Goal: Check status: Check status

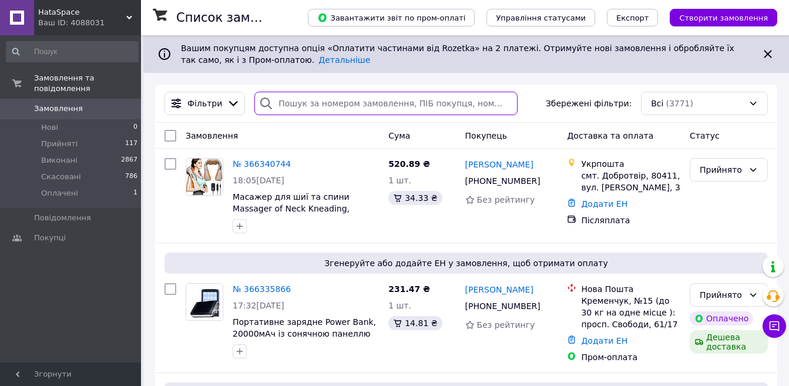
click at [337, 106] on input "search" at bounding box center [385, 103] width 263 height 23
paste input "366241299"
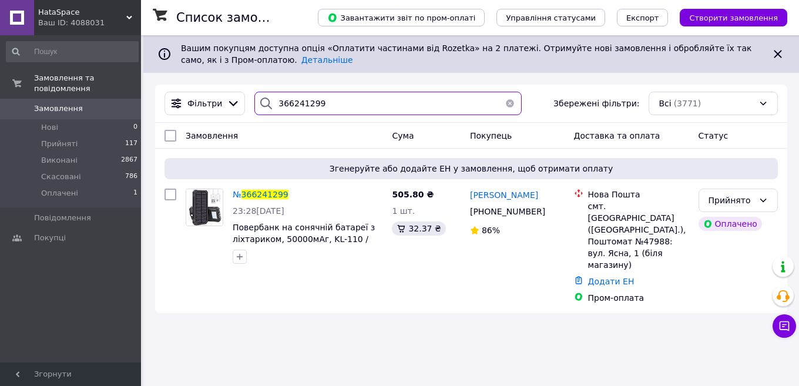
type input "366241299"
click at [90, 20] on div "Ваш ID: 4088031" at bounding box center [89, 23] width 103 height 11
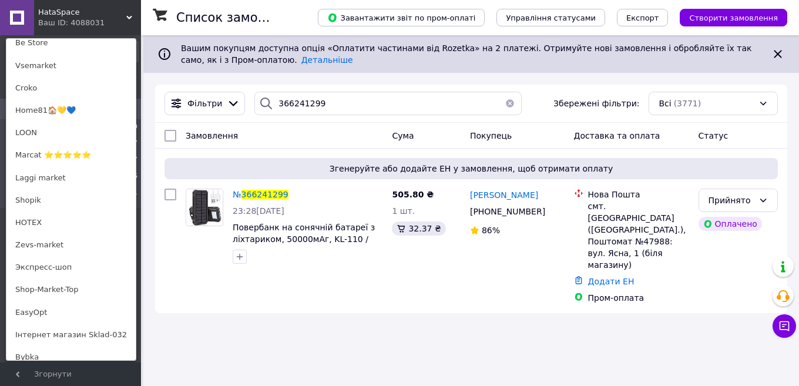
scroll to position [822, 0]
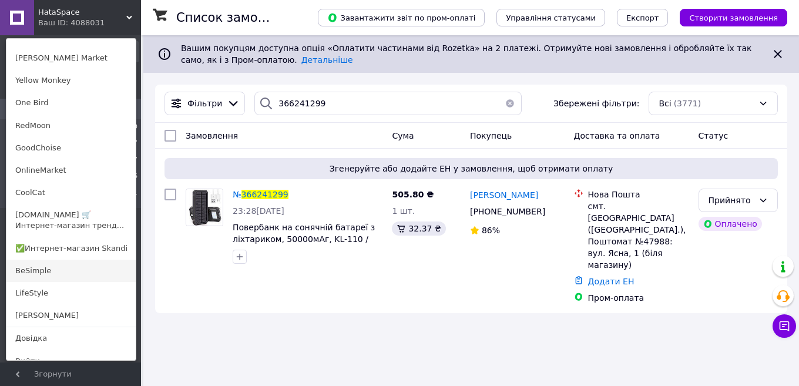
click at [49, 275] on link "BeSimple" at bounding box center [70, 271] width 129 height 22
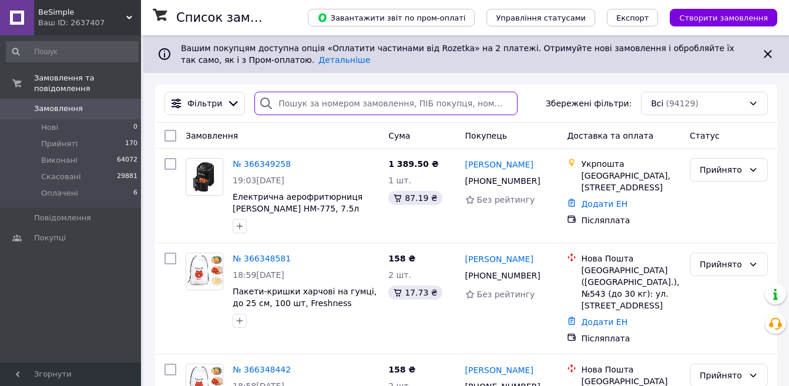
click at [277, 100] on input "search" at bounding box center [385, 103] width 263 height 23
paste input "366241236"
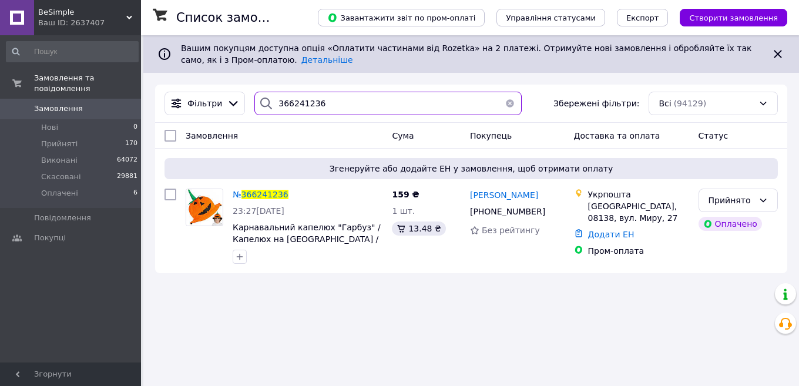
type input "366241236"
click at [82, 12] on span "BeSimple" at bounding box center [82, 12] width 88 height 11
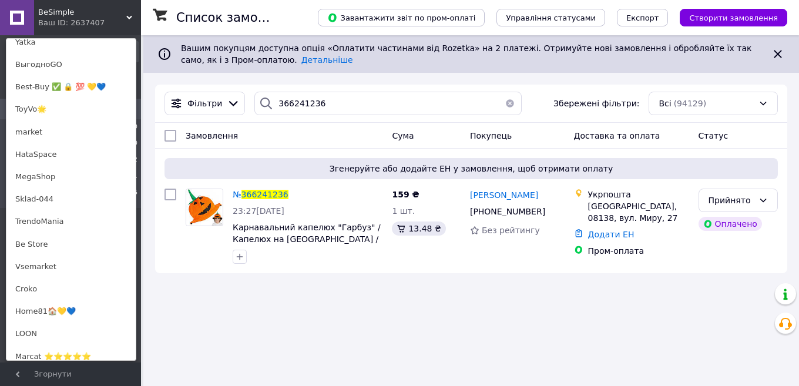
scroll to position [412, 0]
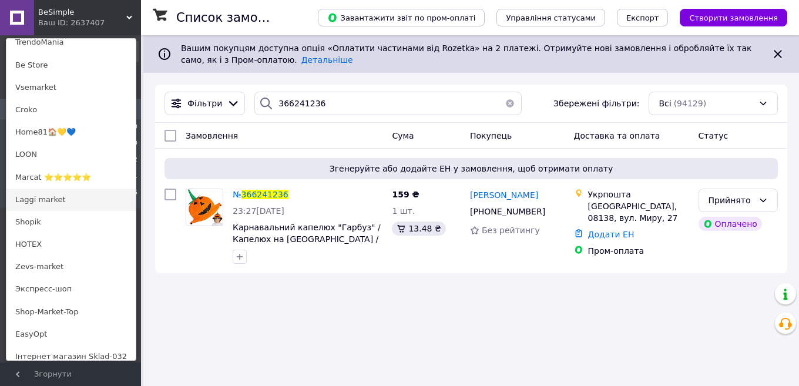
click at [48, 196] on link "Laggi market" at bounding box center [70, 200] width 129 height 22
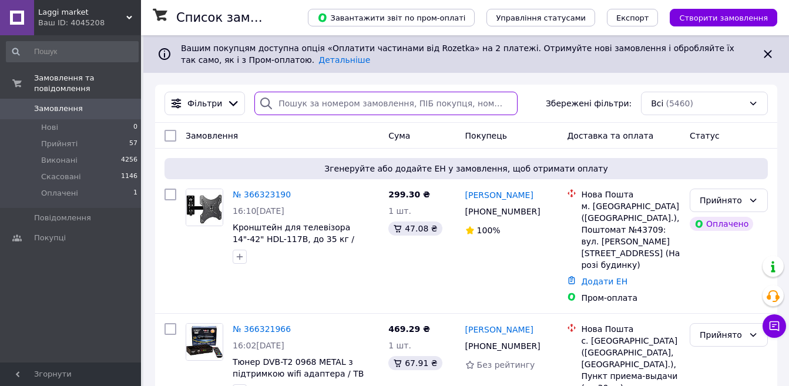
click at [339, 106] on input "search" at bounding box center [385, 103] width 263 height 23
paste input "366237625"
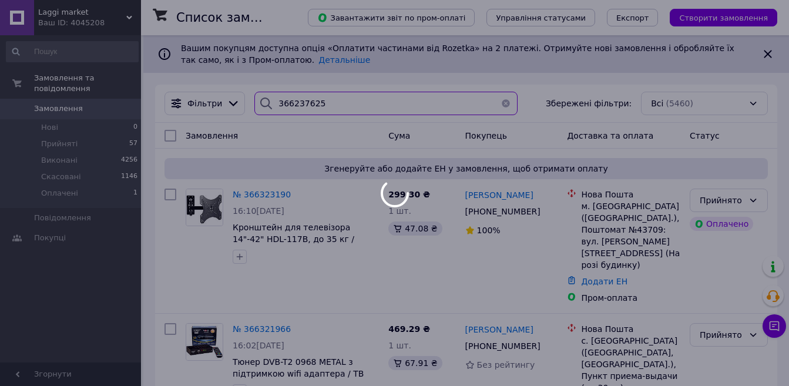
type input "366237625"
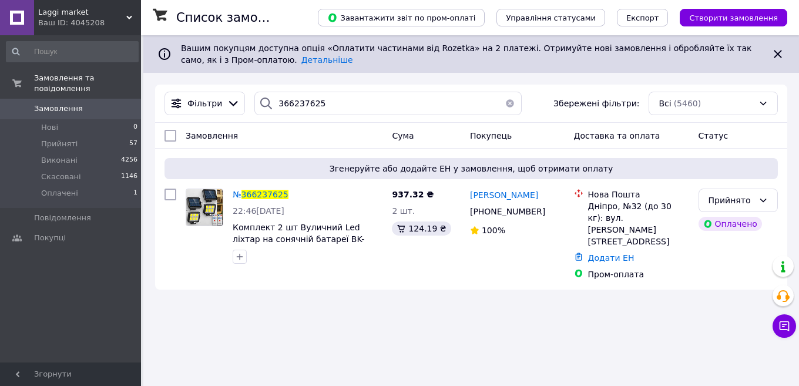
click at [82, 22] on div "Ваш ID: 4045208" at bounding box center [89, 23] width 103 height 11
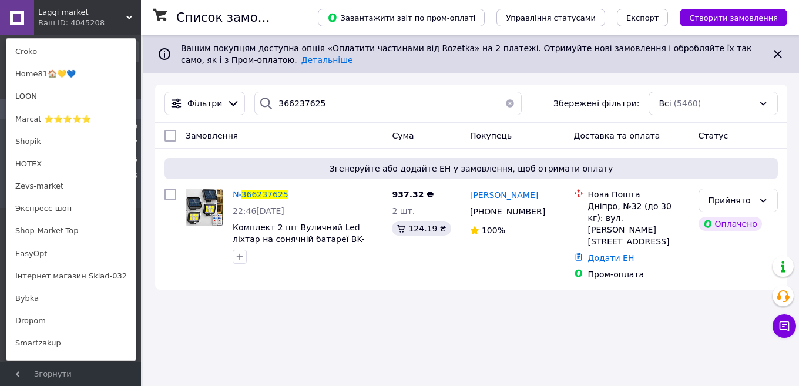
scroll to position [834, 0]
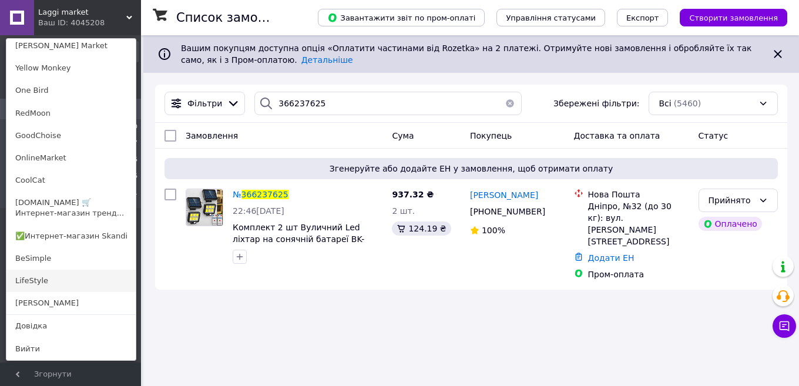
click at [49, 279] on link "LifeStyle" at bounding box center [70, 281] width 129 height 22
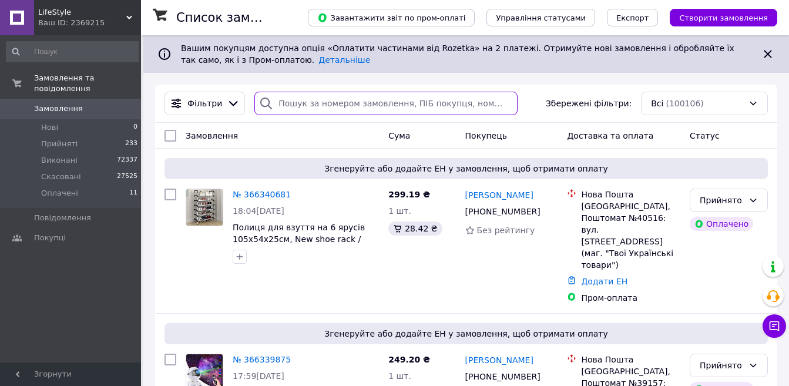
click at [299, 100] on input "search" at bounding box center [385, 103] width 263 height 23
paste input "366236619"
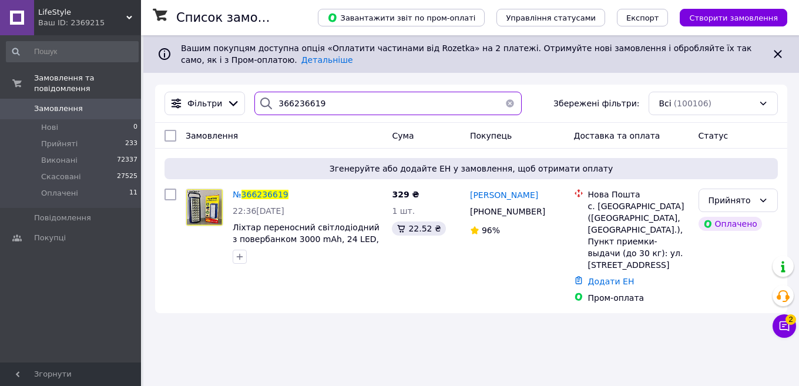
type input "366236619"
click at [77, 12] on span "LifeStyle" at bounding box center [82, 12] width 88 height 11
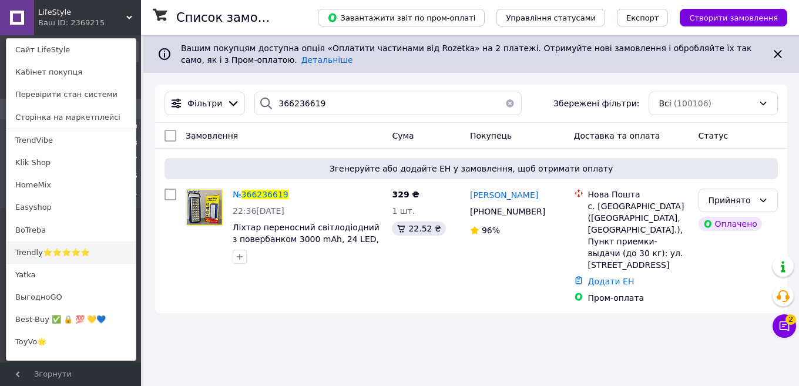
click at [48, 252] on link "Trendly⭐⭐⭐⭐⭐" at bounding box center [70, 252] width 129 height 22
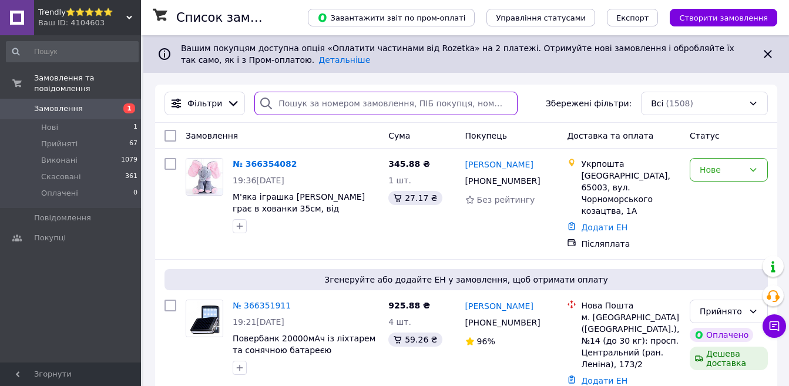
click at [305, 99] on input "search" at bounding box center [385, 103] width 263 height 23
paste input "366232304"
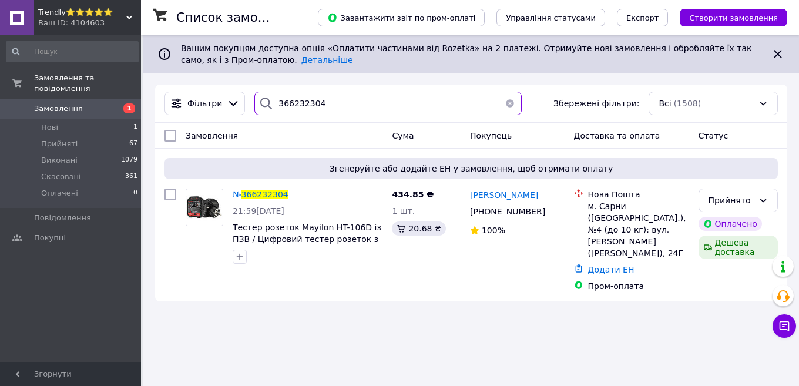
type input "366232304"
click at [70, 18] on div "Ваш ID: 4104603" at bounding box center [89, 23] width 103 height 11
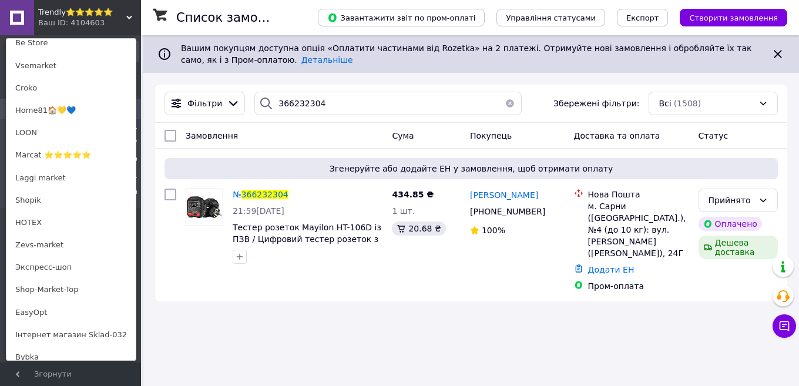
scroll to position [822, 0]
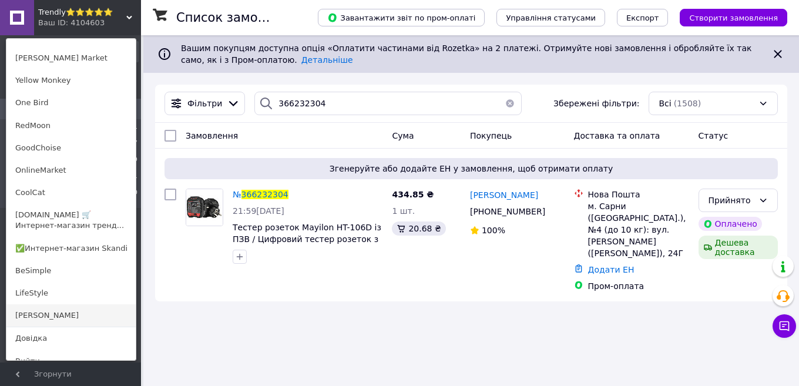
click at [47, 310] on link "[PERSON_NAME]" at bounding box center [70, 315] width 129 height 22
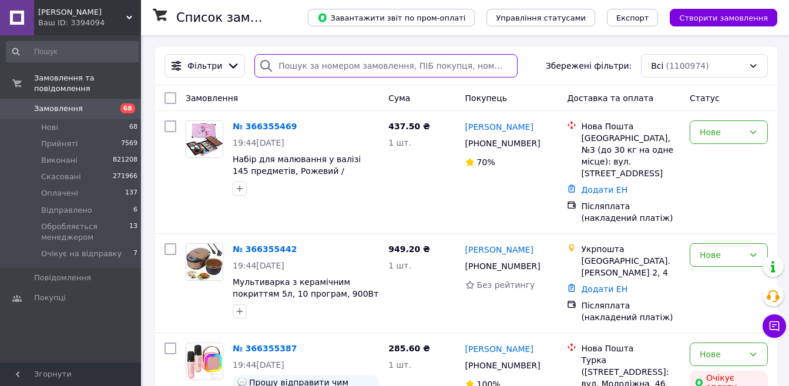
click at [309, 63] on input "search" at bounding box center [385, 65] width 263 height 23
paste input "366229786"
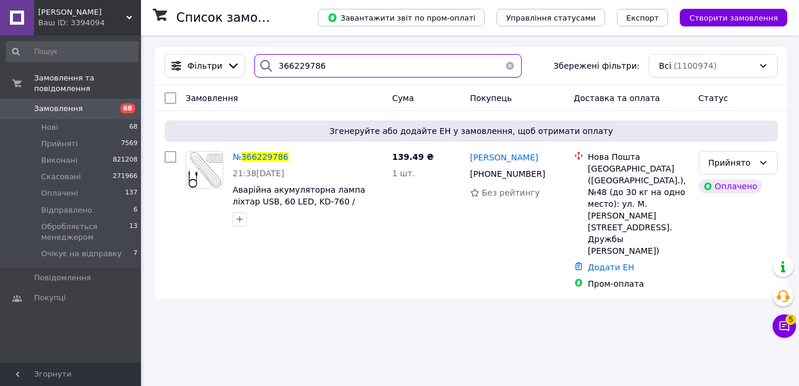
type input "366229786"
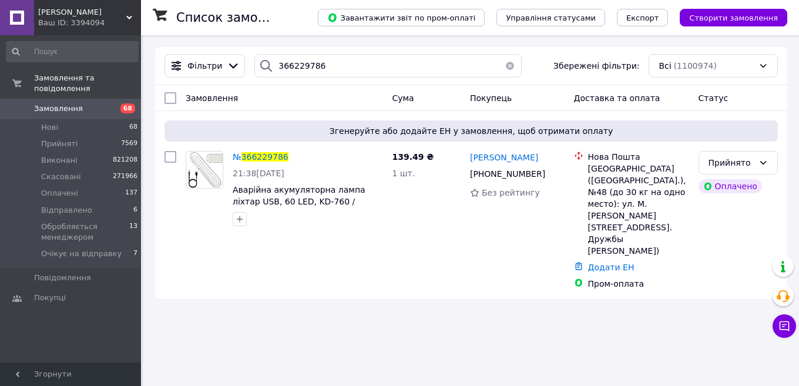
click at [86, 17] on span "[PERSON_NAME]" at bounding box center [82, 12] width 88 height 11
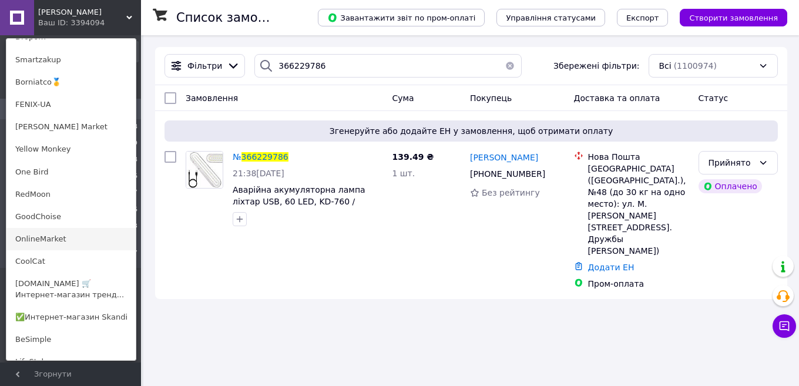
scroll to position [834, 0]
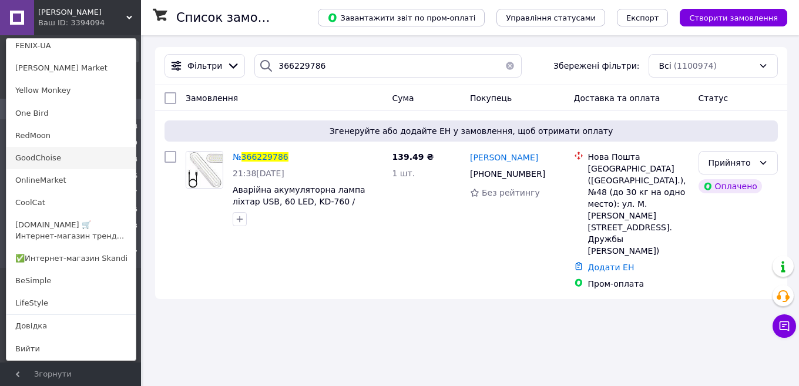
click at [47, 159] on link "GoodChoise" at bounding box center [70, 158] width 129 height 22
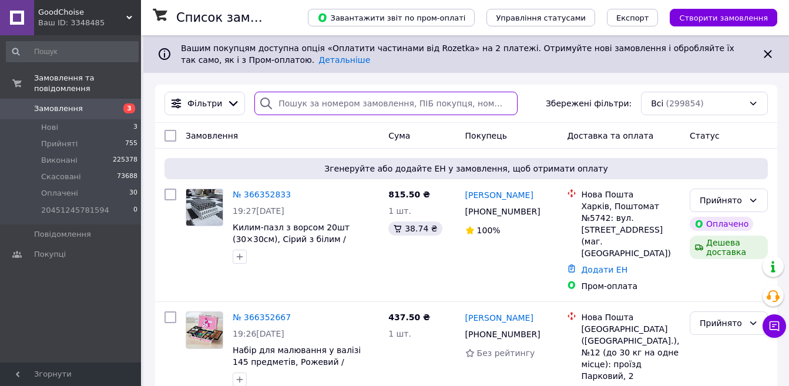
click at [344, 105] on input "search" at bounding box center [385, 103] width 263 height 23
paste input "366232429"
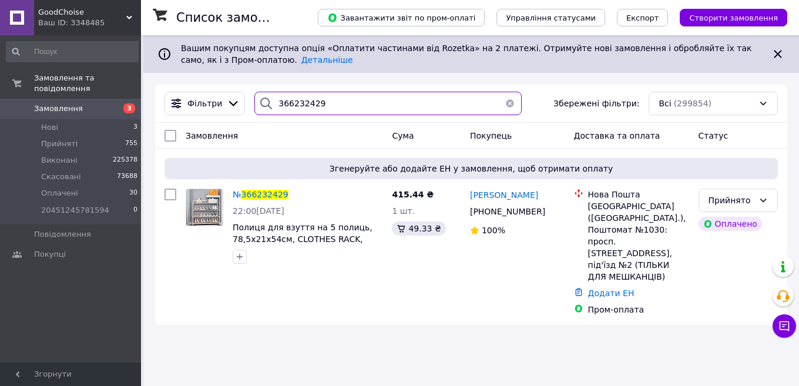
type input "366232429"
